Goal: Task Accomplishment & Management: Use online tool/utility

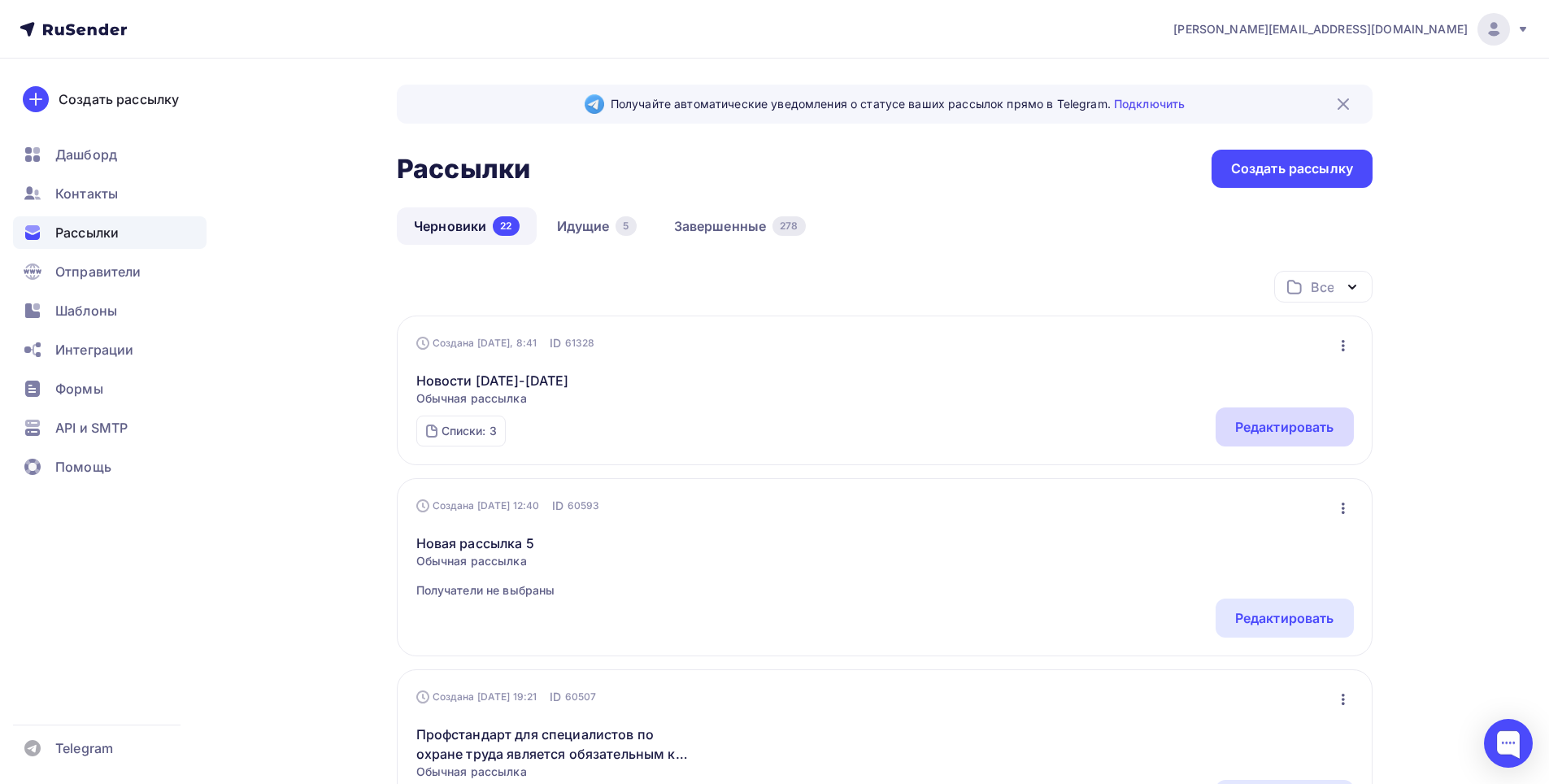
click at [1258, 425] on div "Редактировать" at bounding box center [1284, 427] width 99 height 20
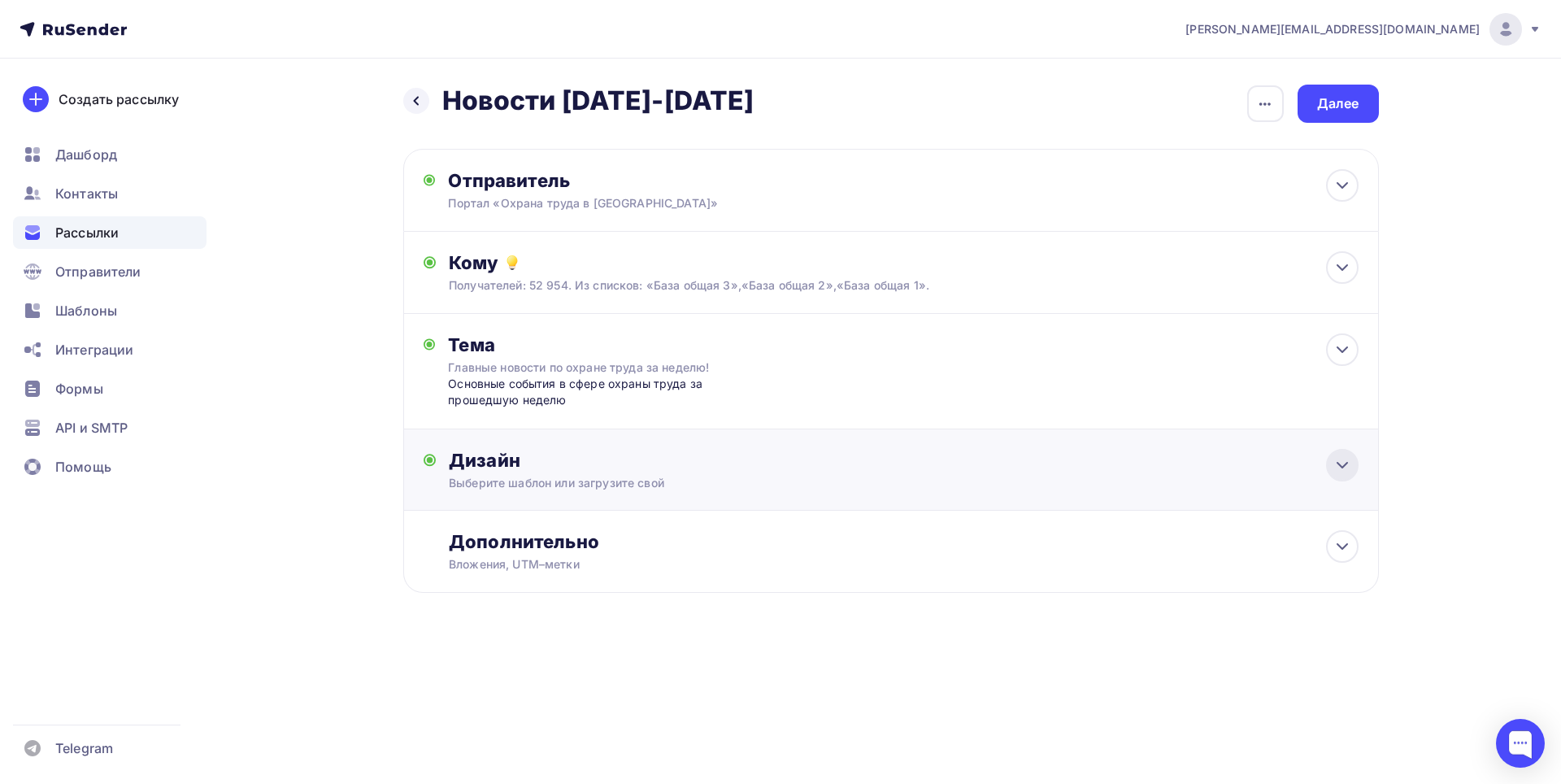
click at [1336, 455] on icon at bounding box center [1343, 465] width 20 height 20
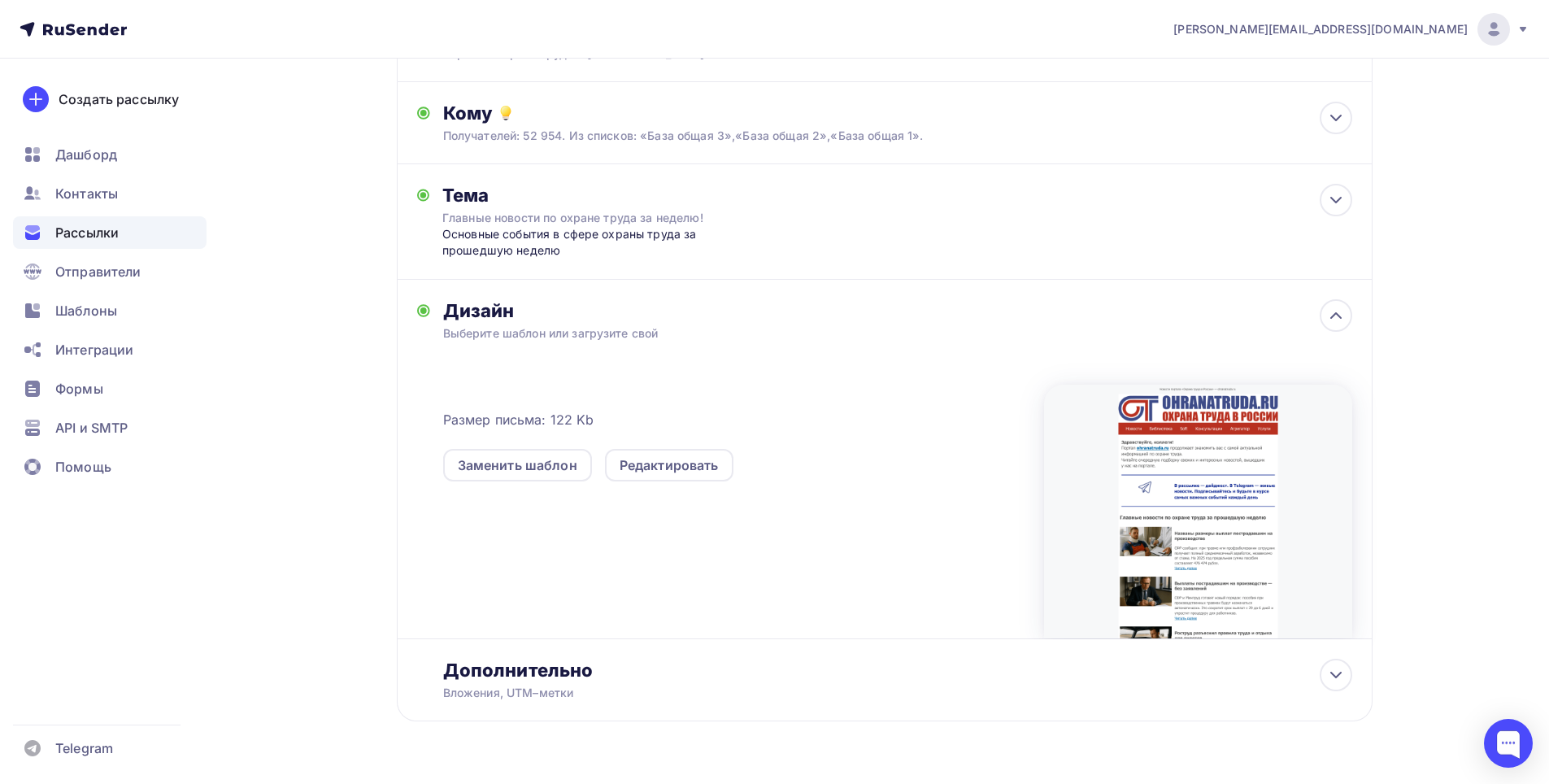
scroll to position [163, 0]
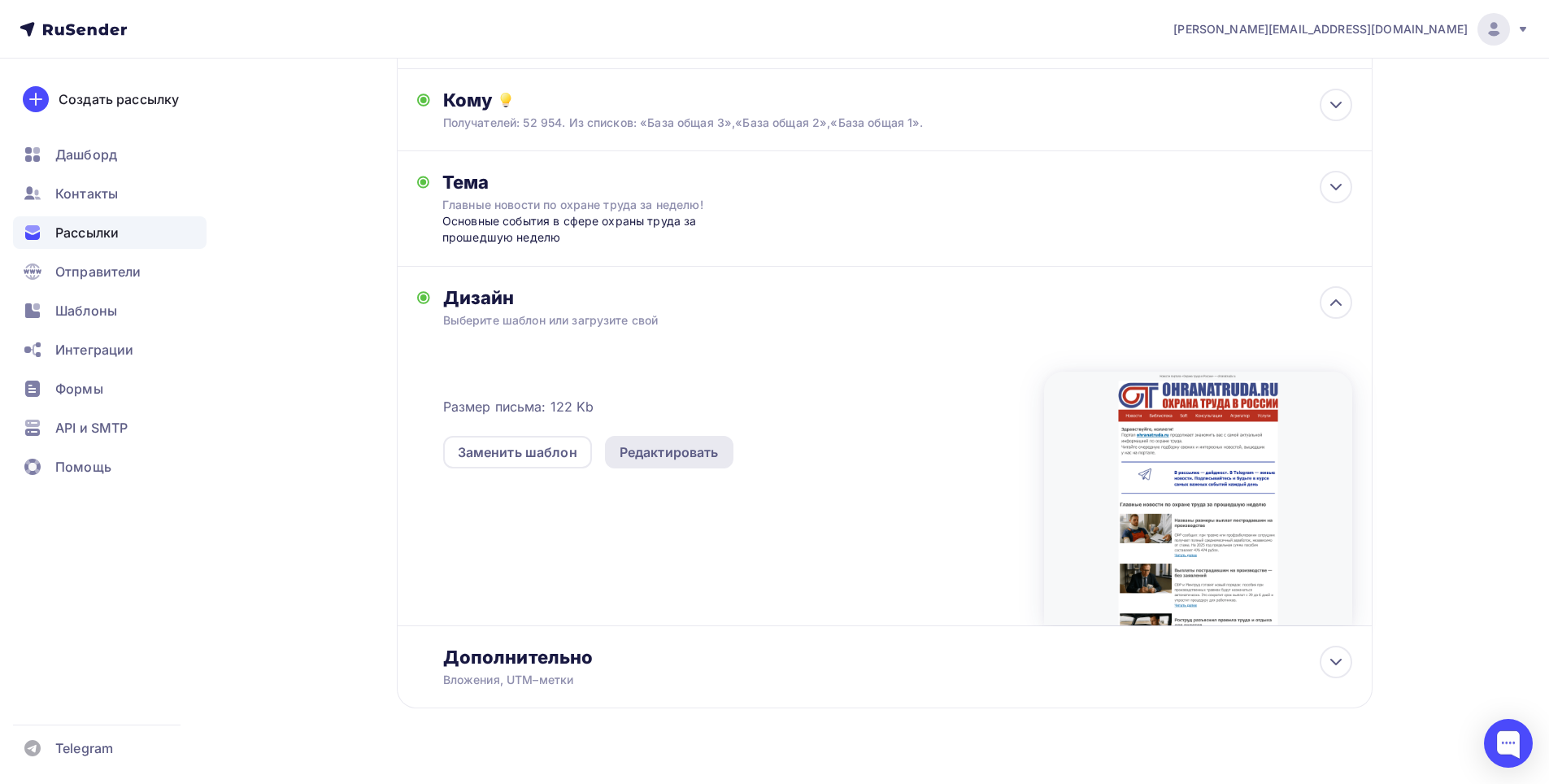
click at [688, 453] on div "Редактировать" at bounding box center [669, 452] width 99 height 20
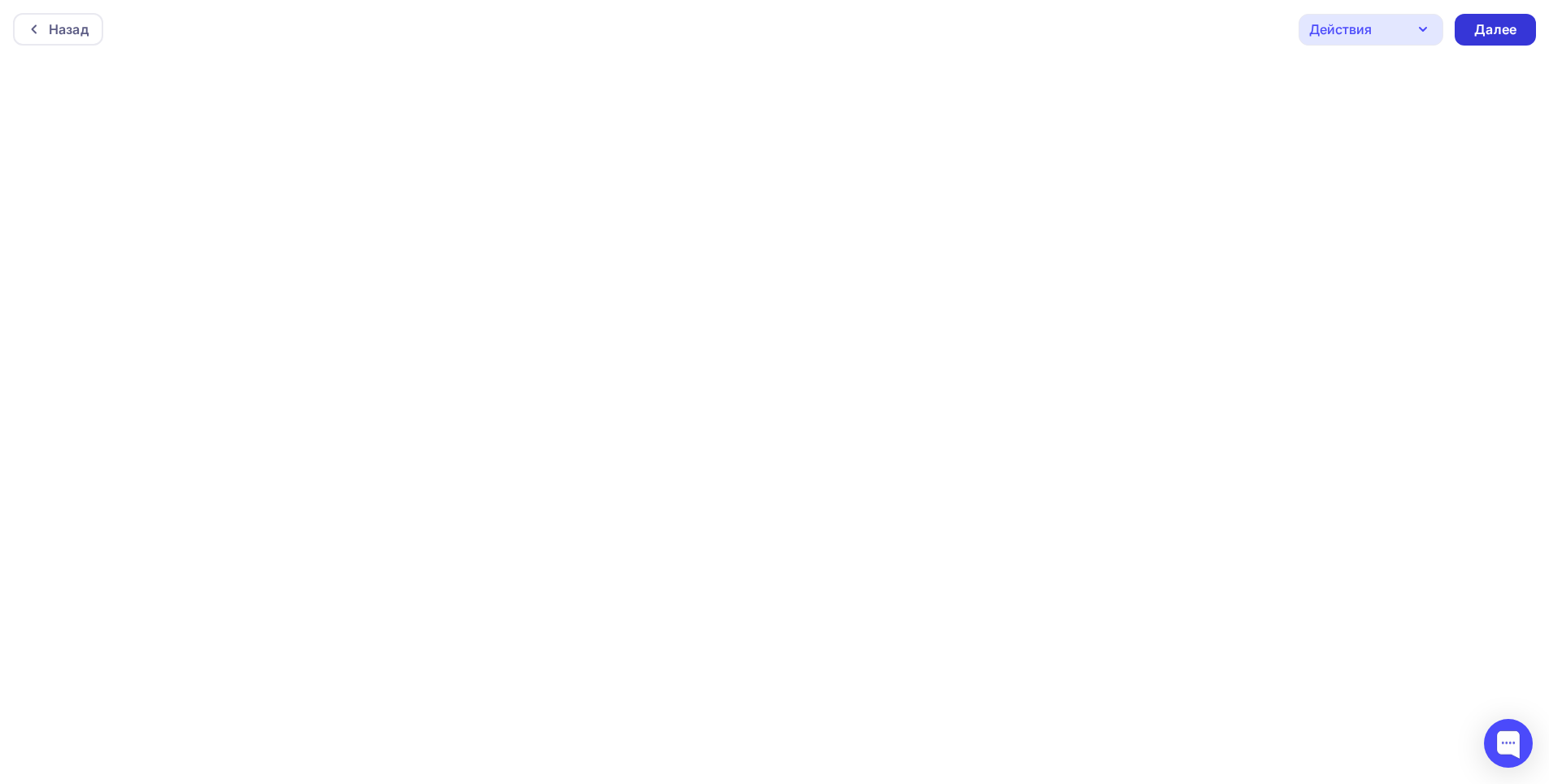
click at [1498, 25] on div "Далее" at bounding box center [1496, 29] width 42 height 19
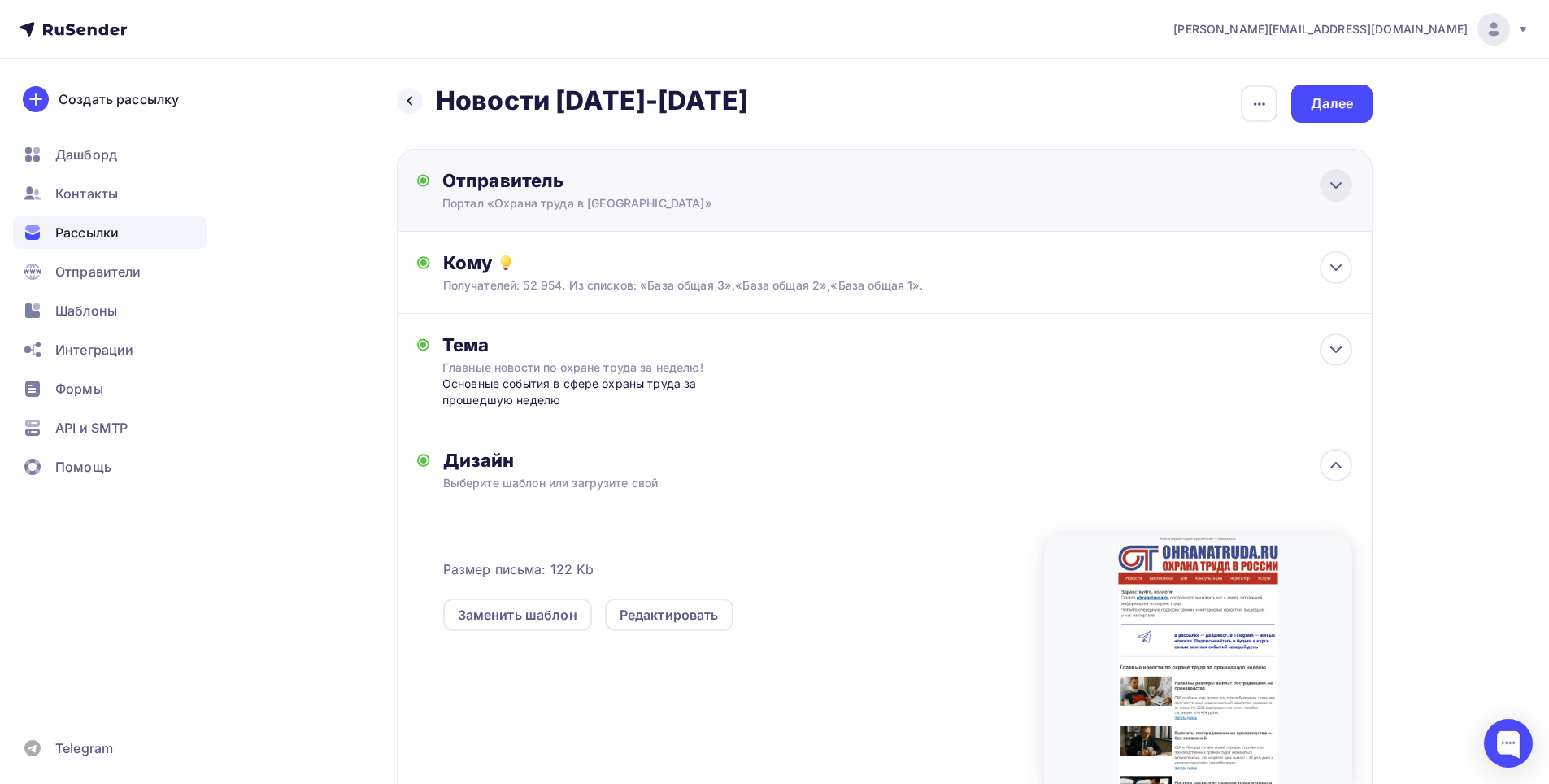
click at [1339, 187] on icon at bounding box center [1337, 185] width 20 height 20
type input "Портал «Охрана труда в [GEOGRAPHIC_DATA]»"
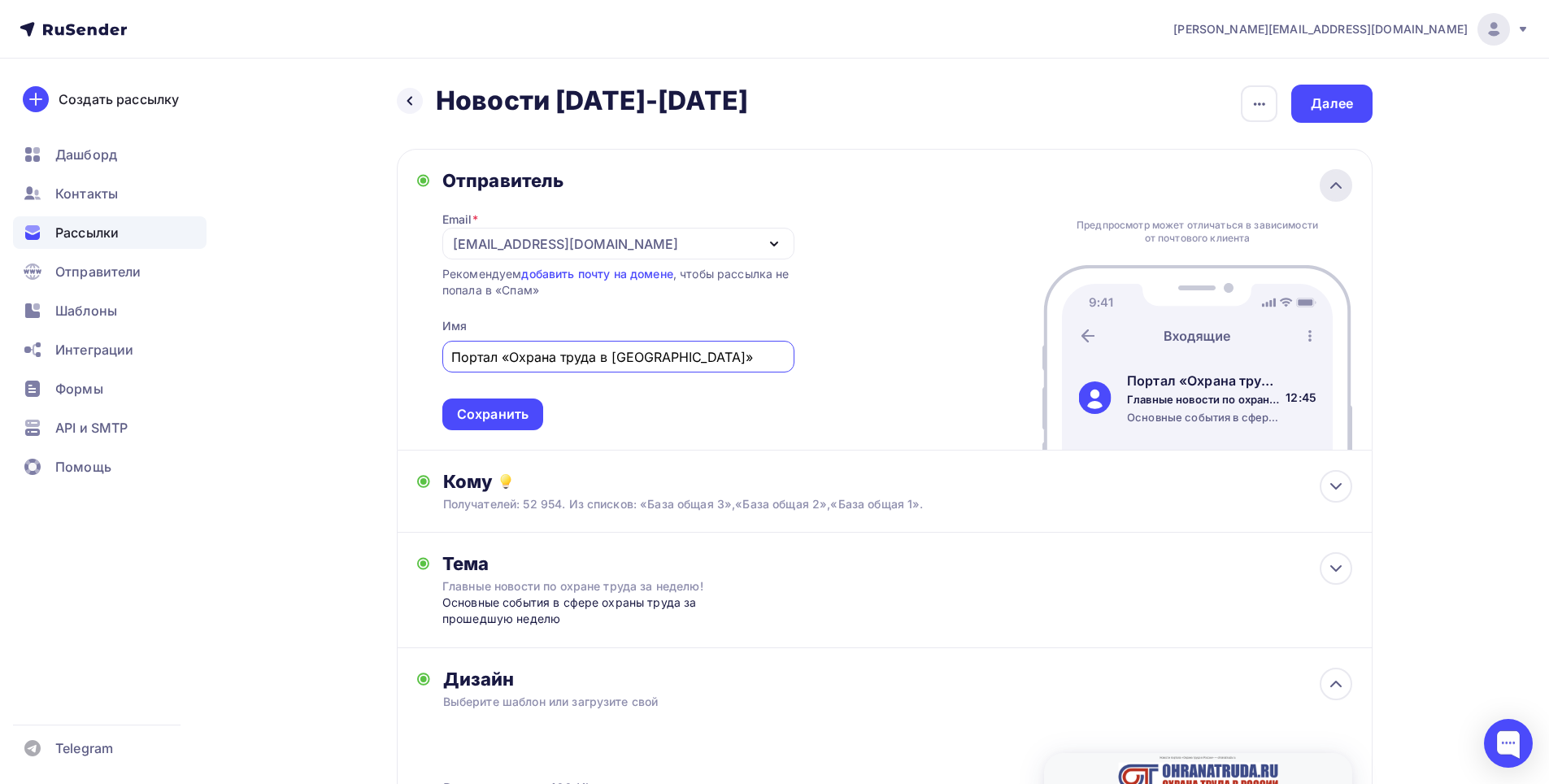
click at [1339, 187] on icon at bounding box center [1337, 185] width 20 height 20
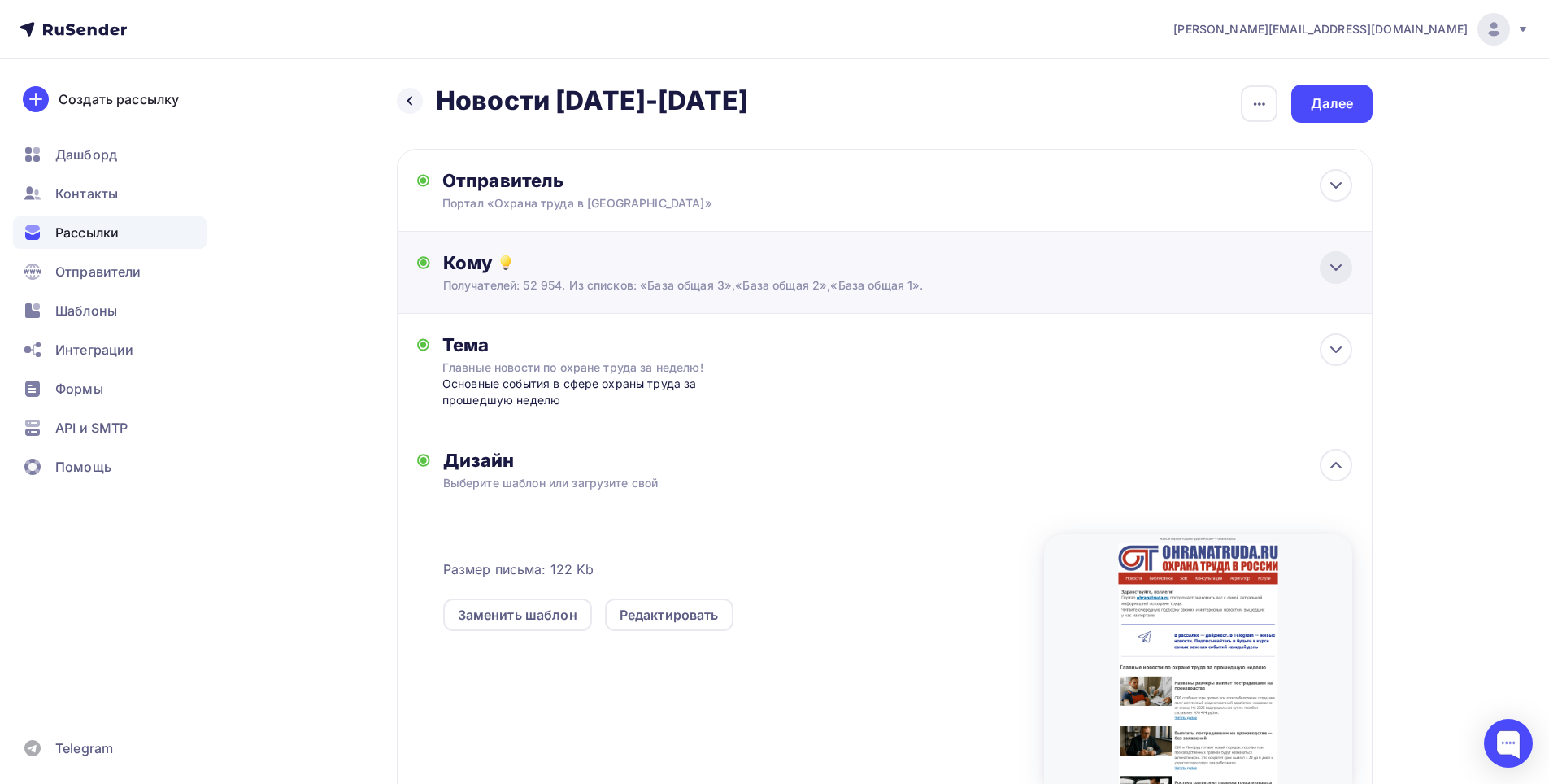
click at [1337, 274] on icon at bounding box center [1337, 268] width 20 height 20
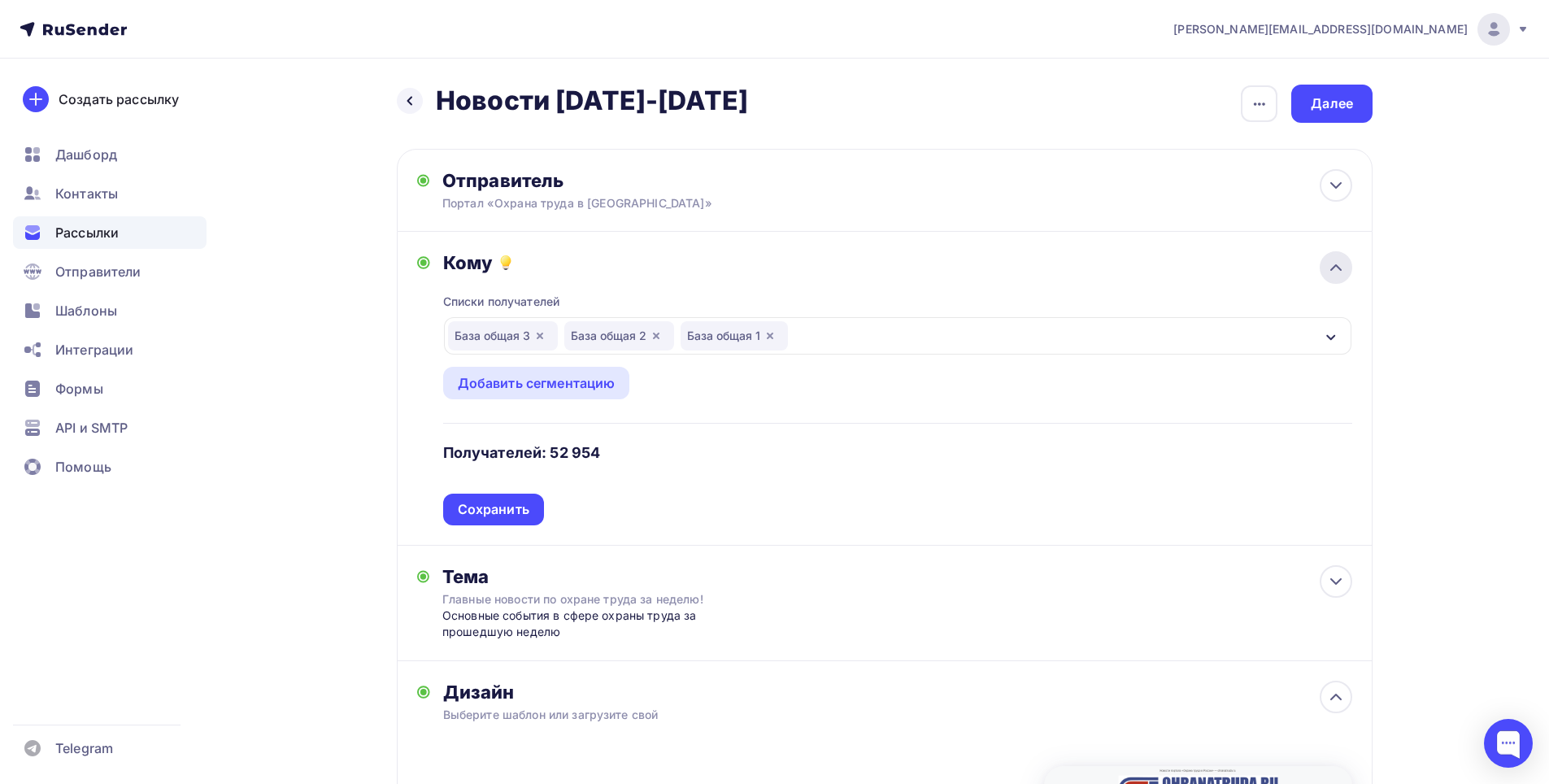
click at [1337, 273] on icon at bounding box center [1337, 268] width 20 height 20
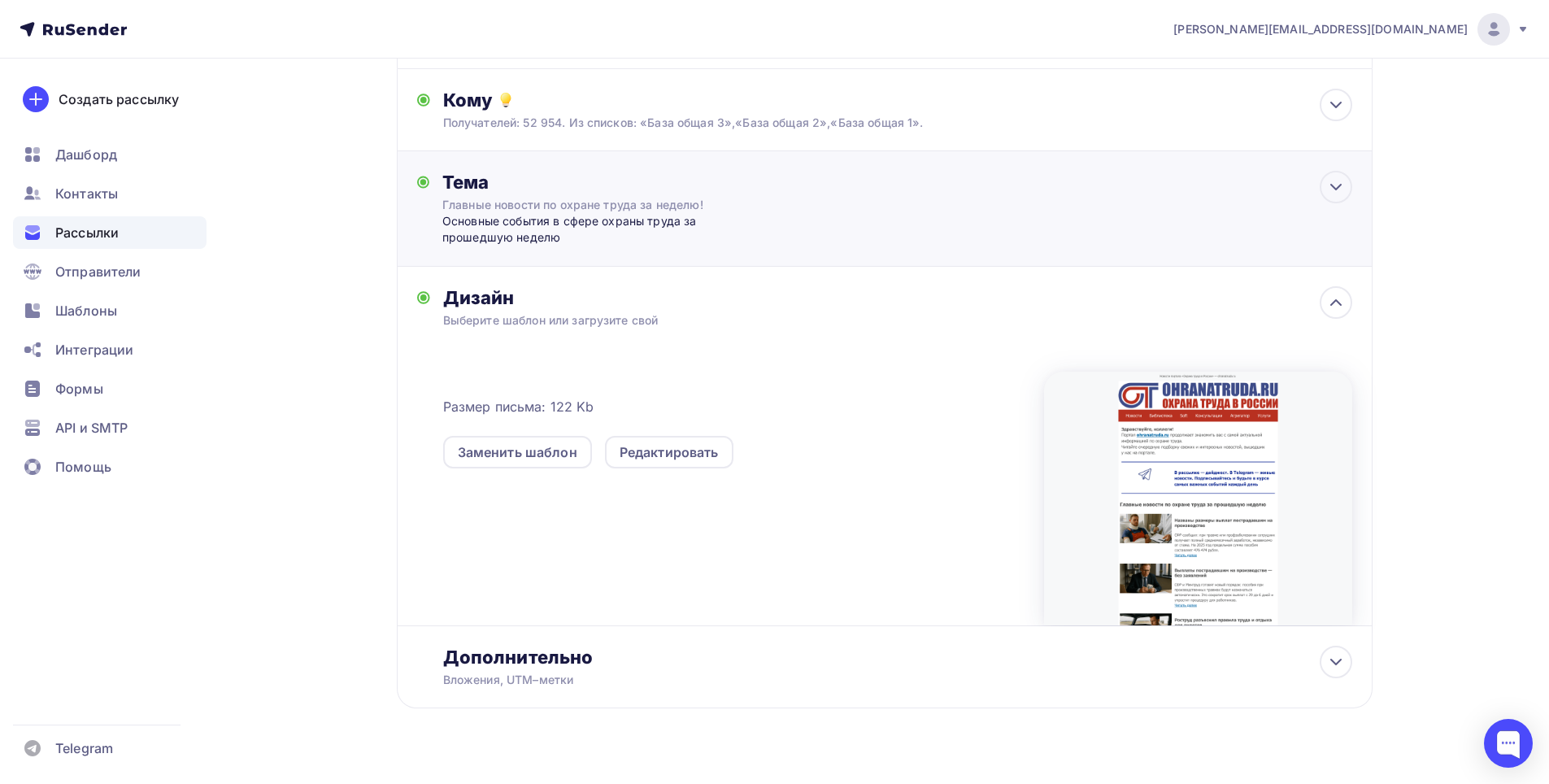
scroll to position [192, 0]
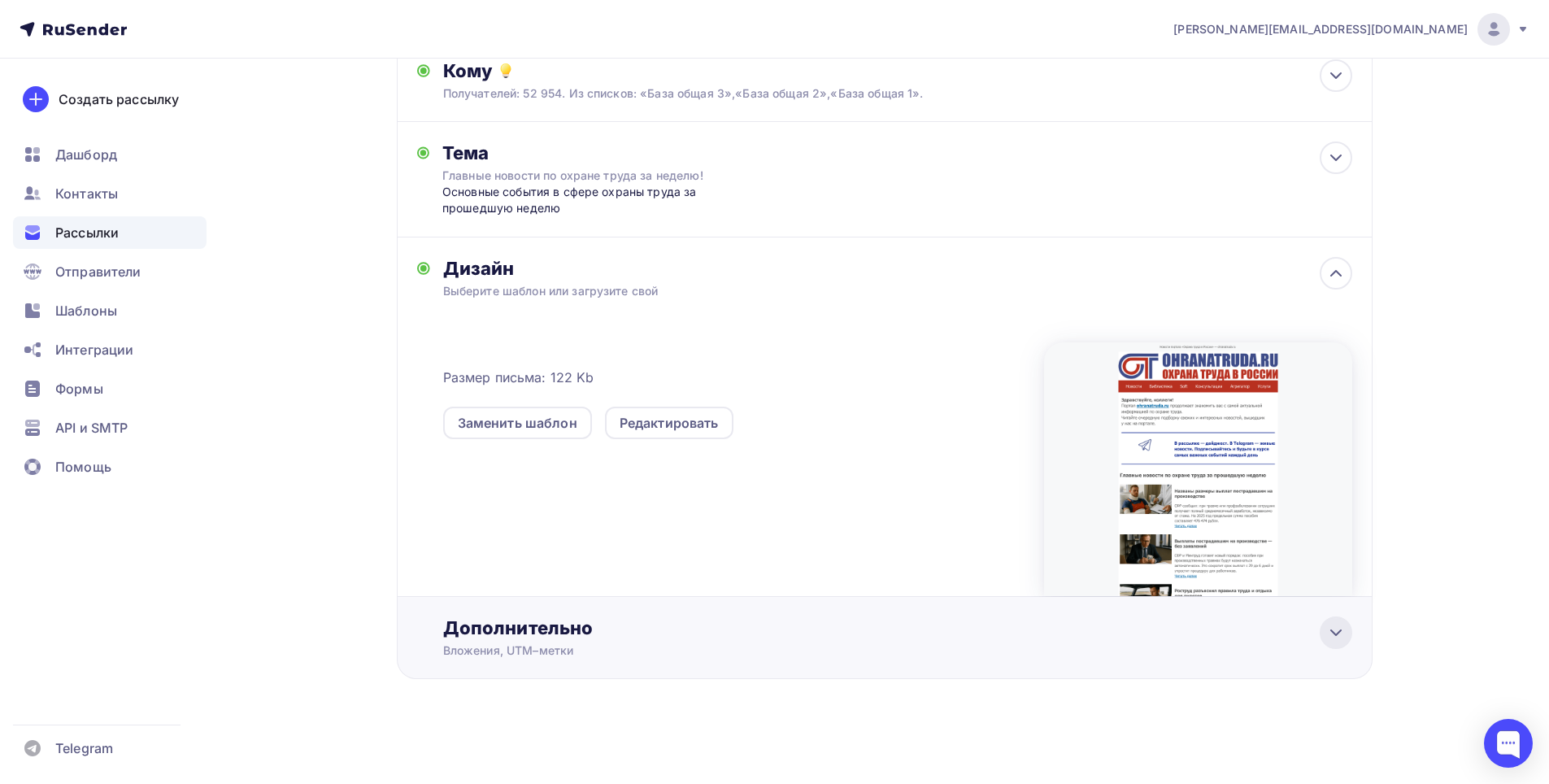
click at [1338, 630] on icon at bounding box center [1337, 633] width 20 height 20
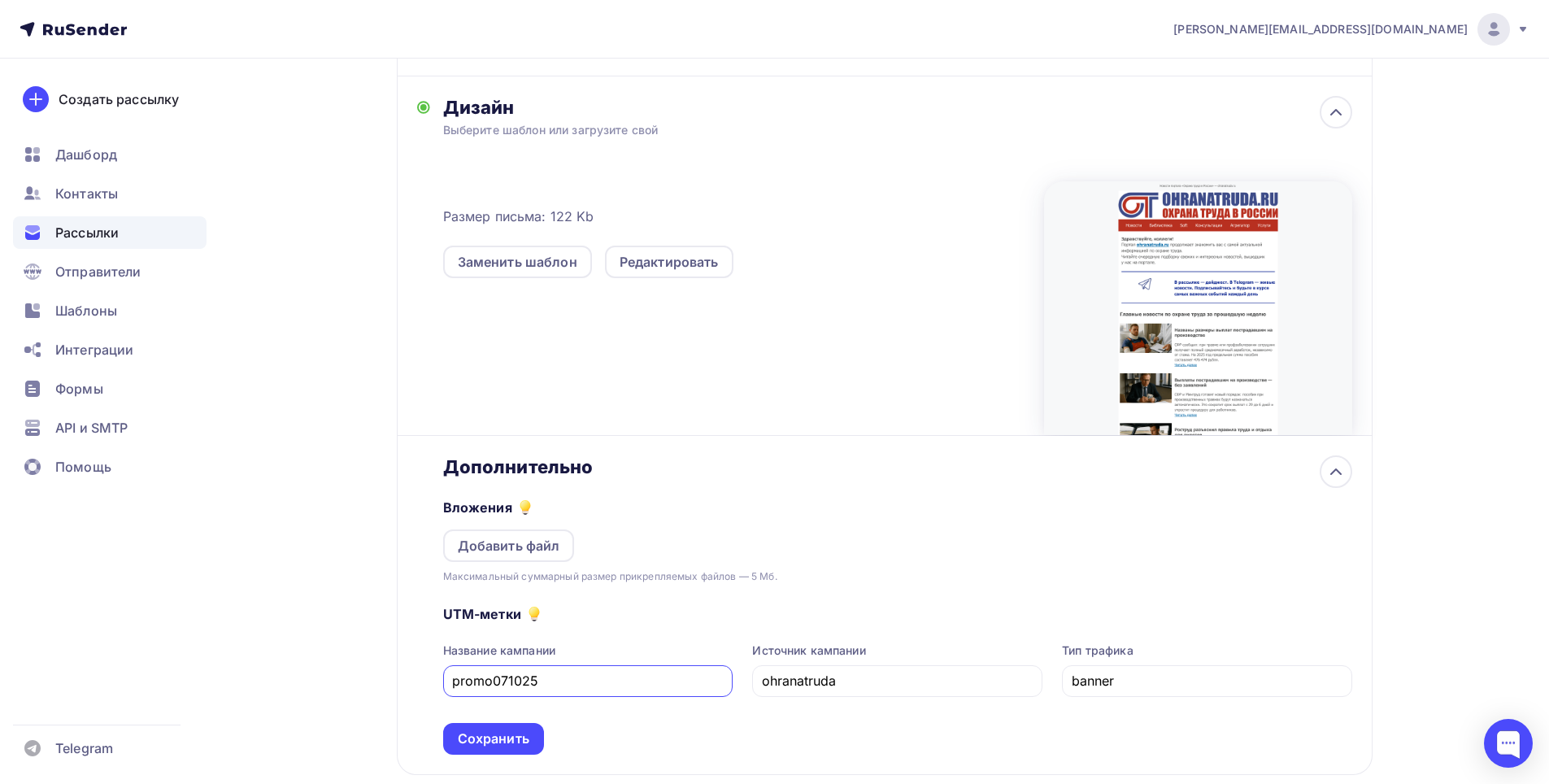
scroll to position [354, 0]
click at [514, 737] on div "Сохранить" at bounding box center [493, 737] width 72 height 19
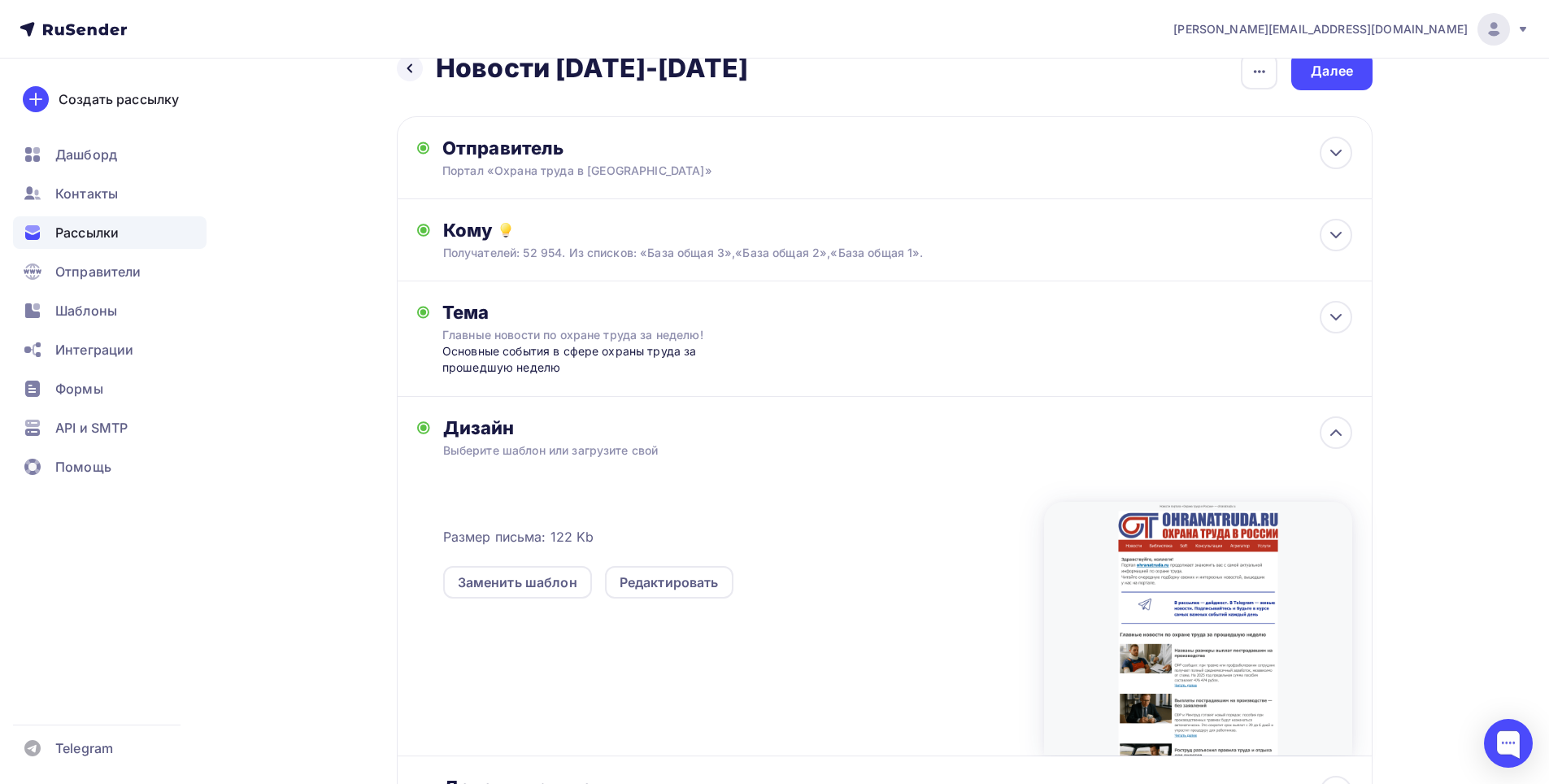
scroll to position [0, 0]
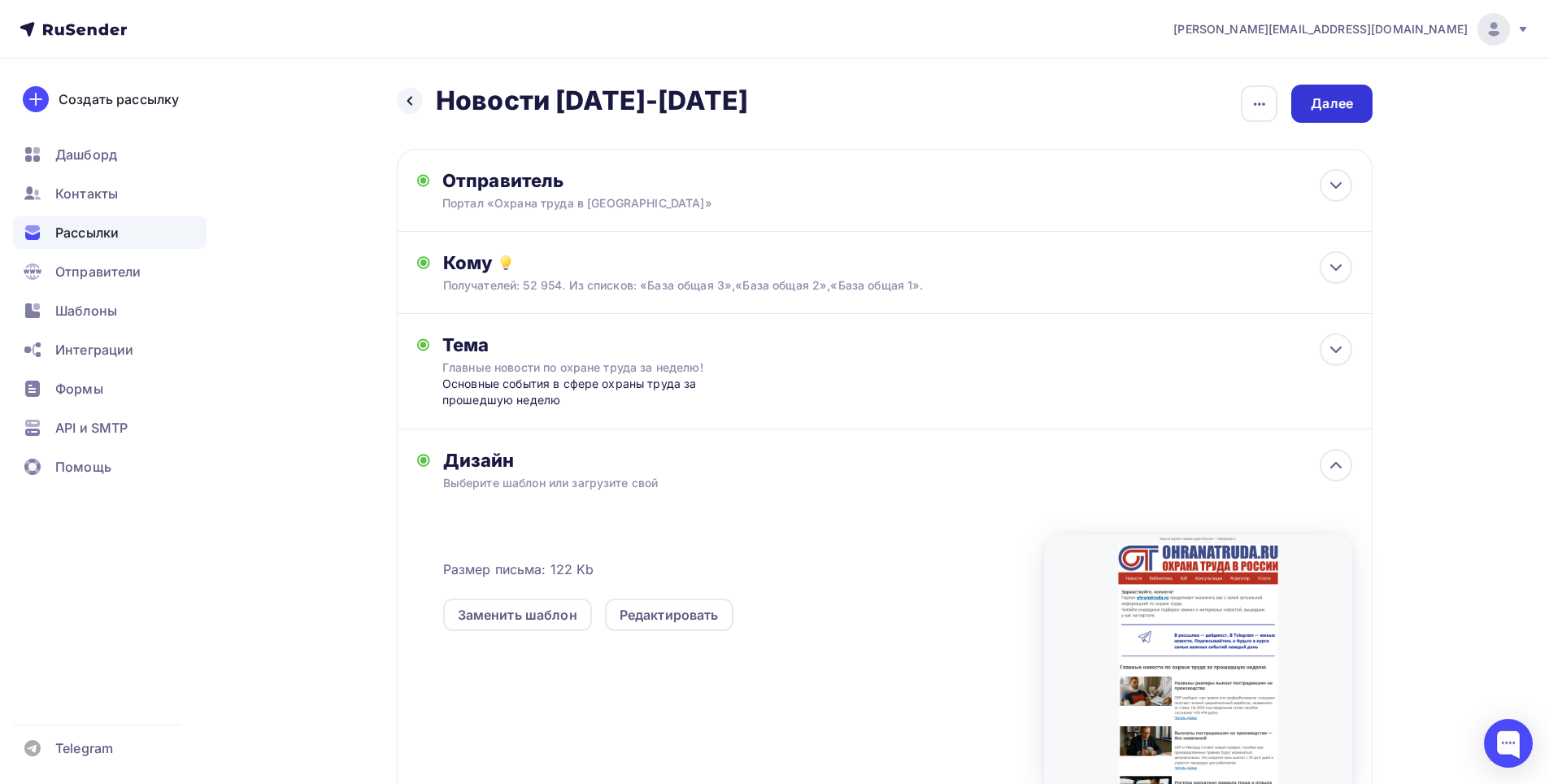
click at [1324, 100] on div "Далее" at bounding box center [1332, 103] width 42 height 19
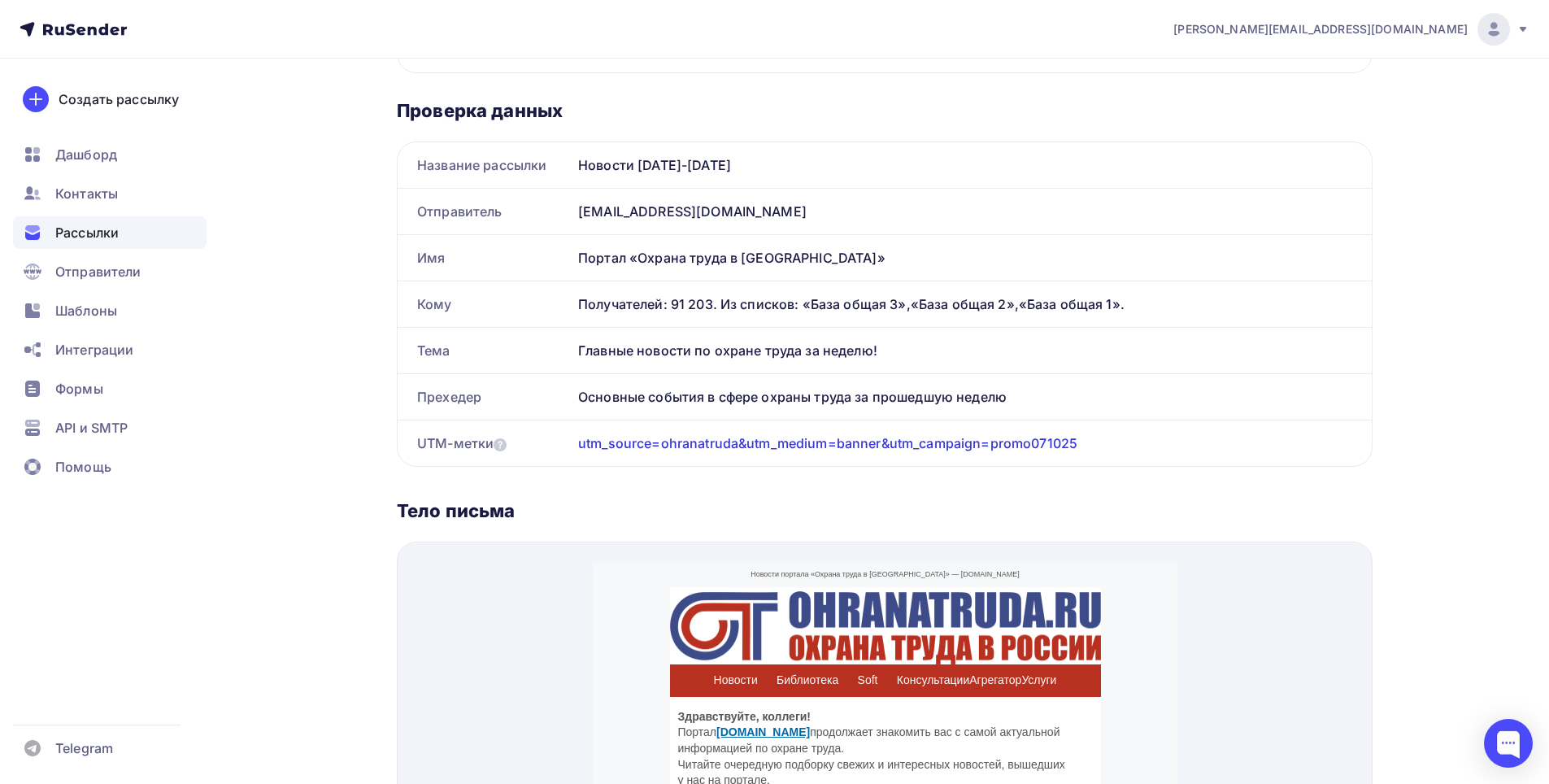
scroll to position [43, 0]
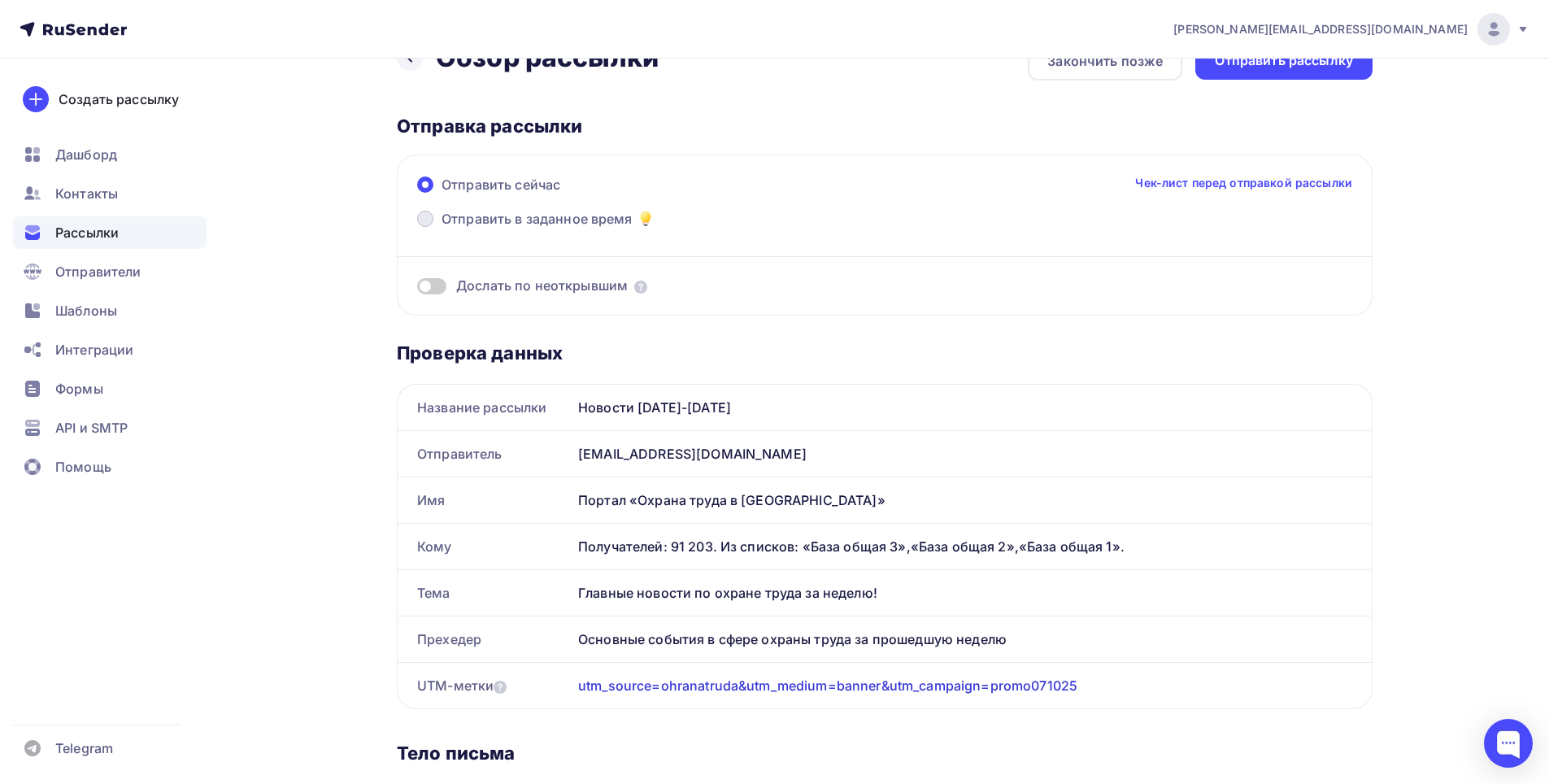
click at [435, 220] on label "Отправить в заданное время" at bounding box center [537, 220] width 239 height 23
click at [442, 229] on input "Отправить в заданное время" at bounding box center [442, 229] width 0 height 0
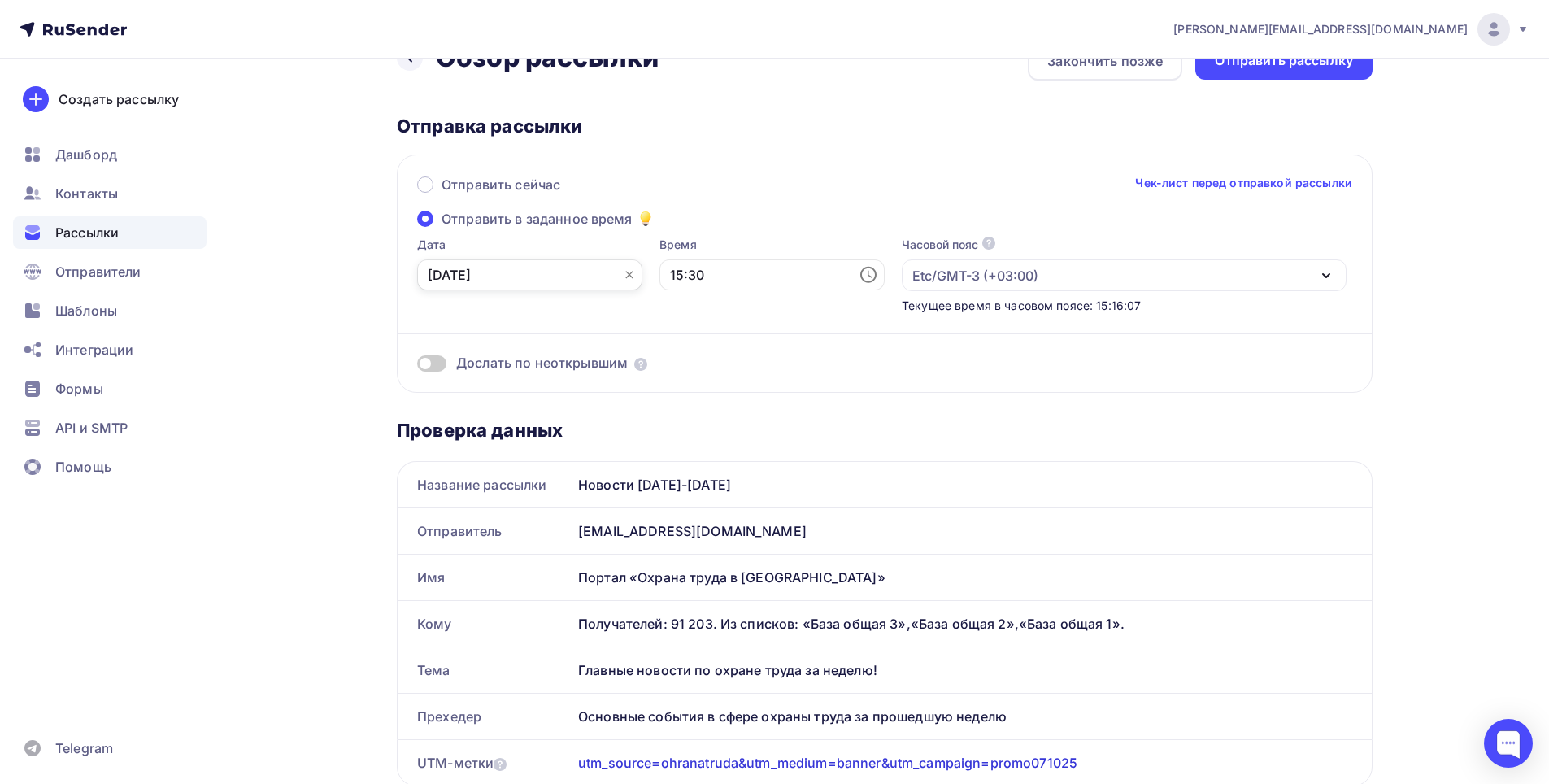
click at [587, 274] on input "[DATE]" at bounding box center [530, 275] width 225 height 31
click at [465, 392] on div "7" at bounding box center [466, 390] width 26 height 15
type input "[DATE]"
click at [859, 271] on icon at bounding box center [868, 275] width 20 height 20
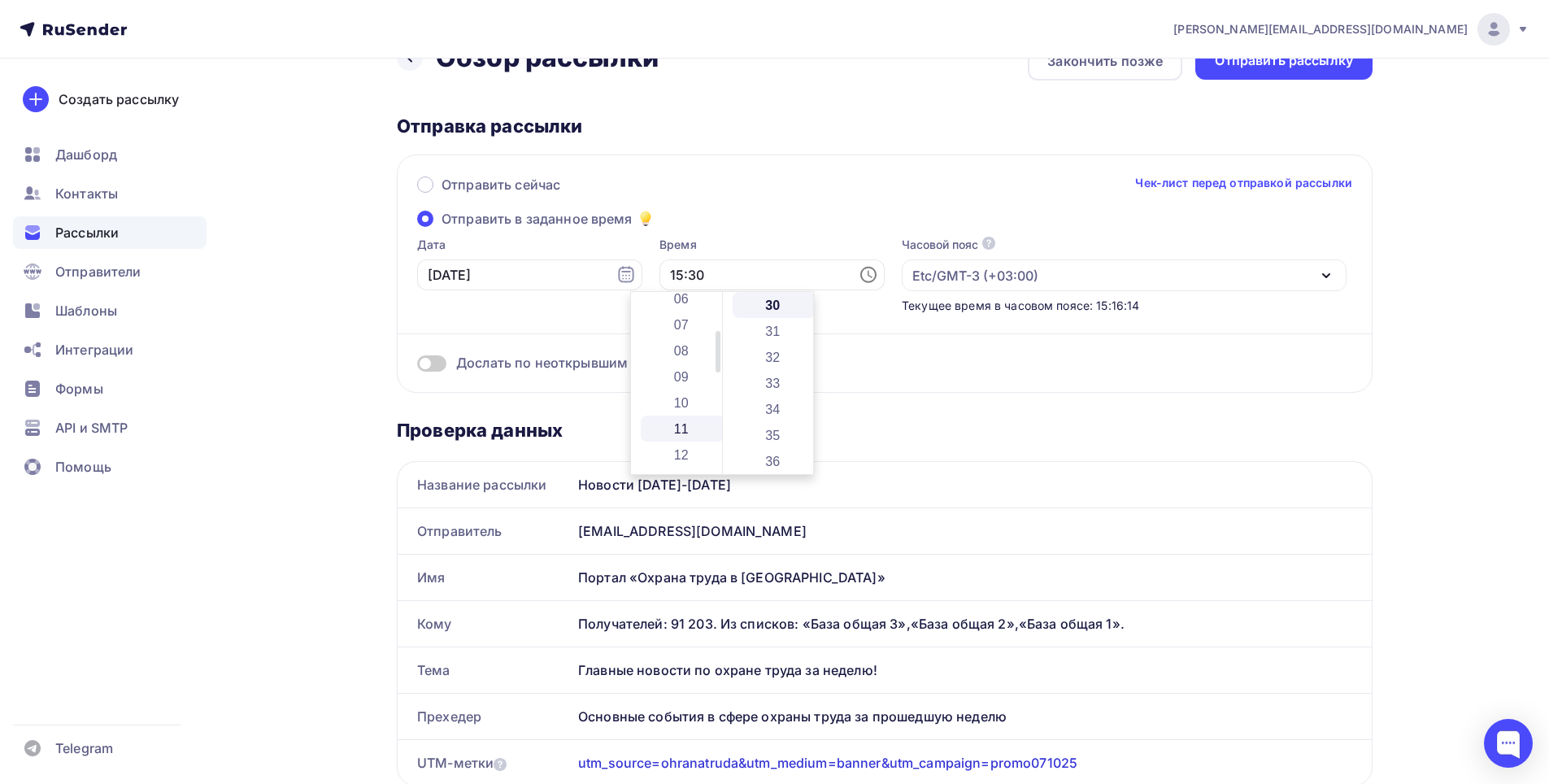
click at [678, 425] on li "11" at bounding box center [682, 429] width 84 height 26
click at [767, 300] on li "00" at bounding box center [774, 305] width 84 height 26
type input "11:00"
click at [1479, 412] on div "[PERSON_NAME][EMAIL_ADDRESS][DOMAIN_NAME] Аккаунт Тарифы Выйти Создать рассылку…" at bounding box center [774, 774] width 1549 height 1636
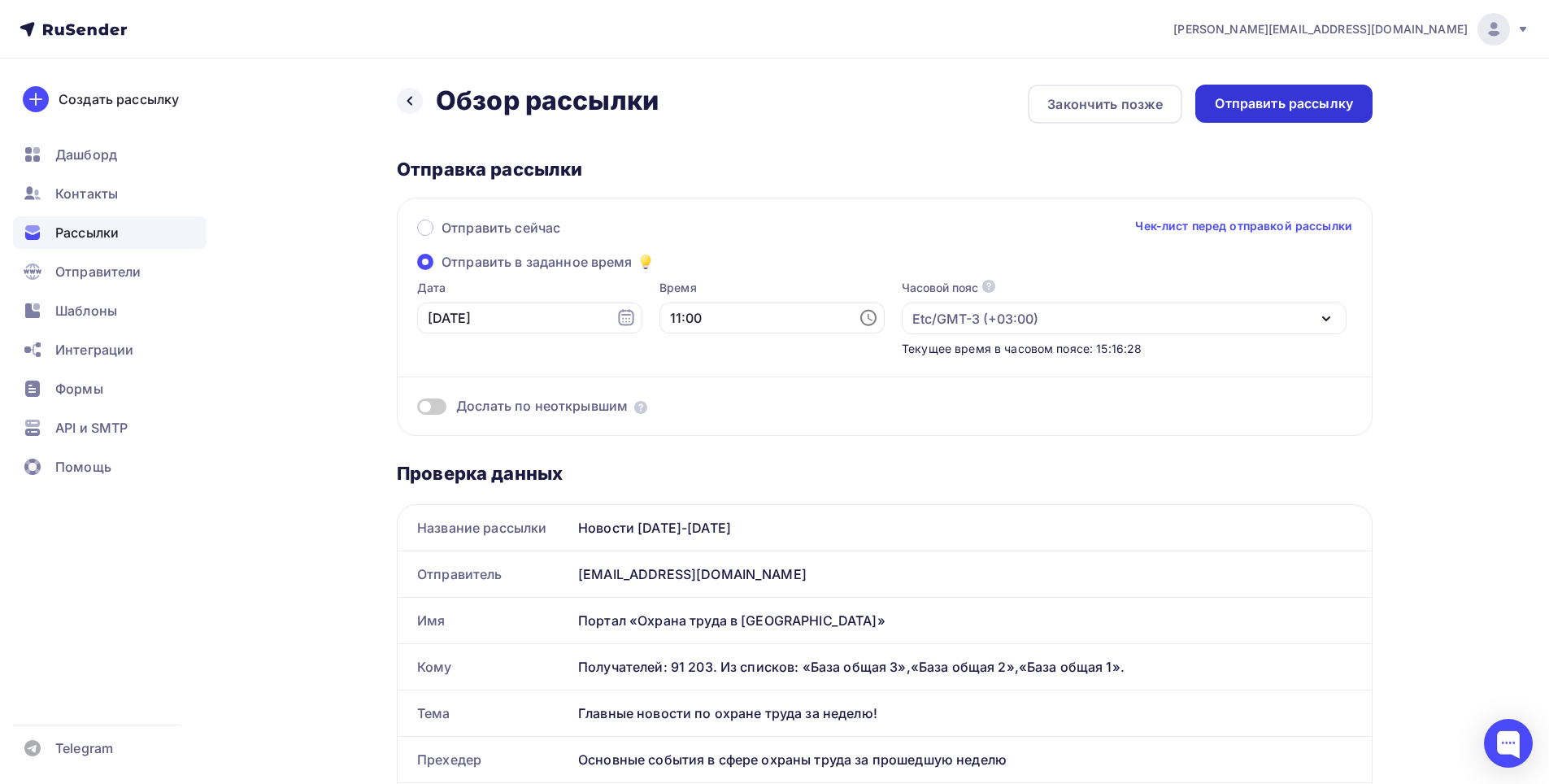
click at [1281, 105] on div "Отправить рассылку" at bounding box center [1283, 103] width 138 height 19
